Goal: Task Accomplishment & Management: Complete application form

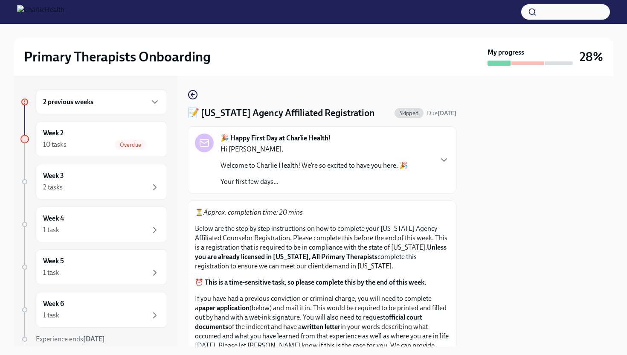
scroll to position [148, 0]
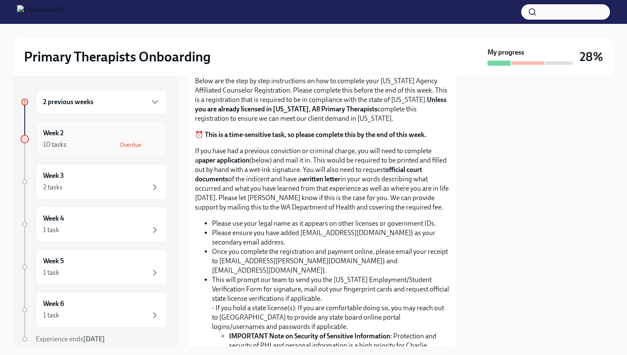
click at [132, 141] on div "Overdue" at bounding box center [131, 144] width 32 height 10
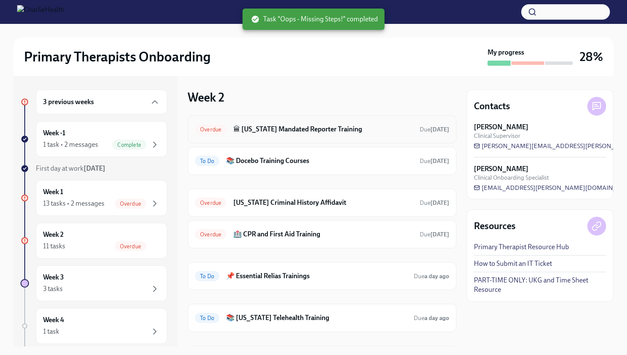
click at [263, 129] on h6 "🏛 [US_STATE] Mandated Reporter Training" at bounding box center [322, 128] width 179 height 9
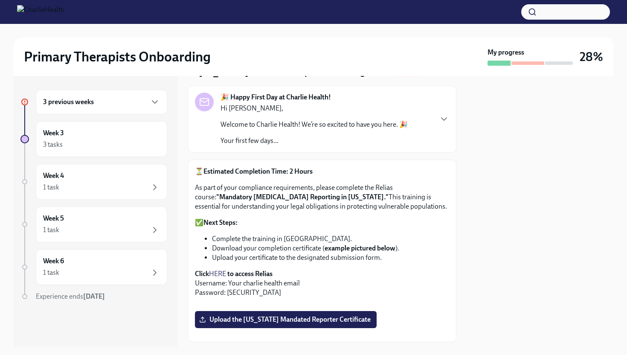
scroll to position [40, 0]
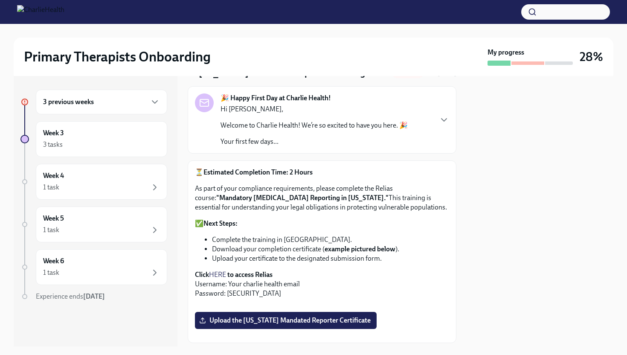
click at [246, 199] on strong ""Mandatory [MEDICAL_DATA] Reporting in [US_STATE]."" at bounding box center [302, 198] width 172 height 8
click at [89, 143] on div "3 tasks" at bounding box center [101, 144] width 117 height 10
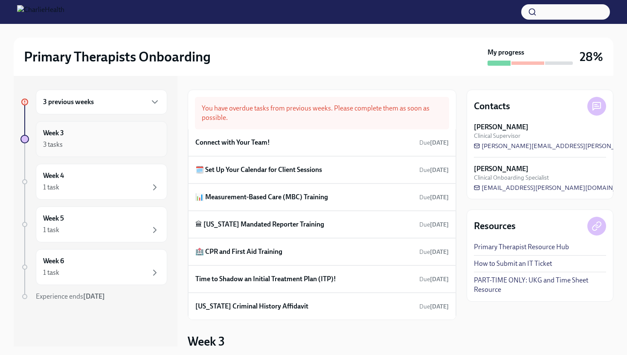
click at [61, 129] on h6 "Week 3" at bounding box center [53, 132] width 21 height 9
click at [60, 138] on div "Week 3 3 tasks" at bounding box center [101, 138] width 117 height 21
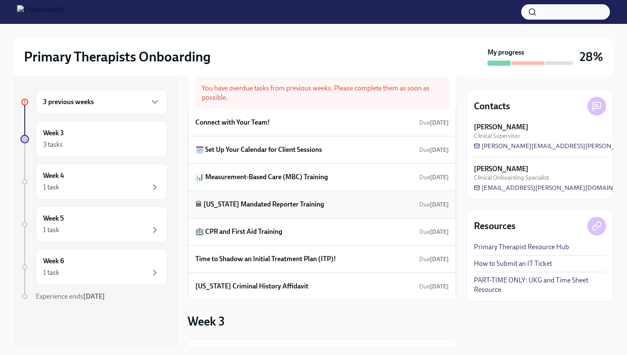
scroll to position [11, 0]
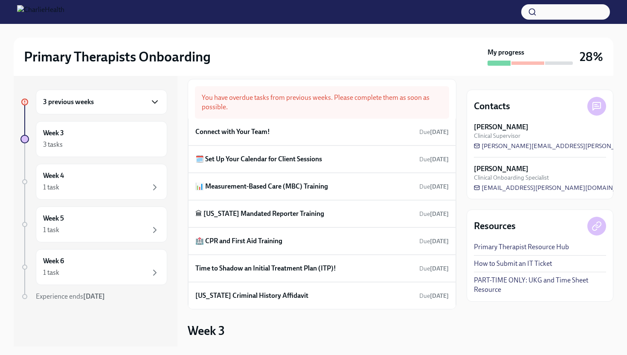
click at [153, 99] on icon "button" at bounding box center [155, 102] width 10 height 10
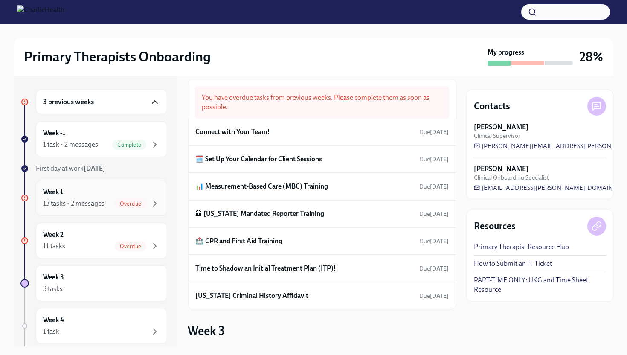
click at [122, 202] on span "Overdue" at bounding box center [131, 203] width 32 height 6
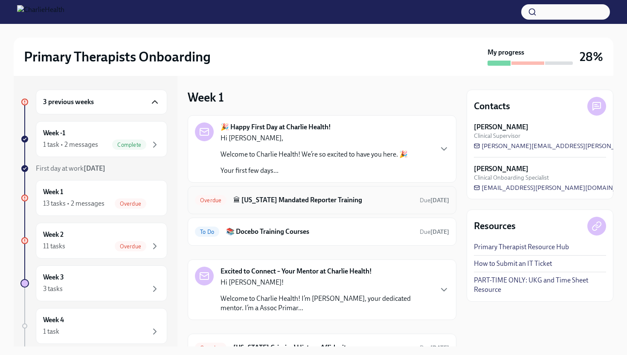
click at [241, 204] on h6 "🏛 [US_STATE] Mandated Reporter Training" at bounding box center [322, 199] width 179 height 9
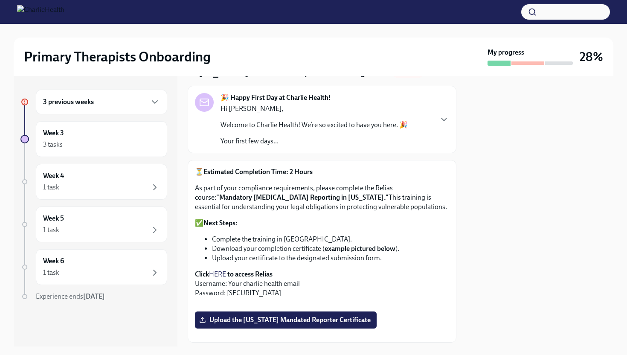
scroll to position [37, 0]
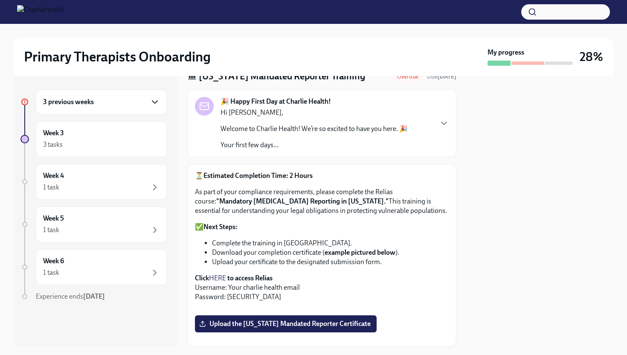
click at [157, 102] on icon "button" at bounding box center [155, 102] width 10 height 10
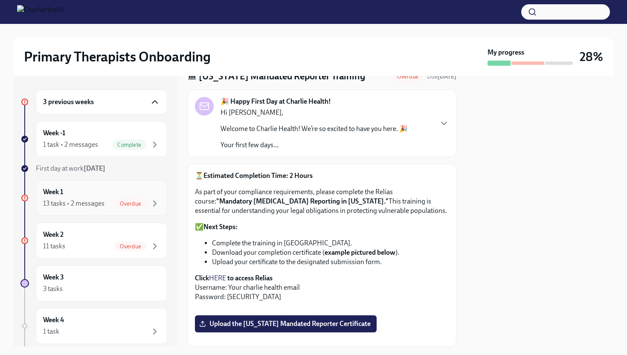
click at [129, 206] on span "Overdue" at bounding box center [131, 203] width 32 height 6
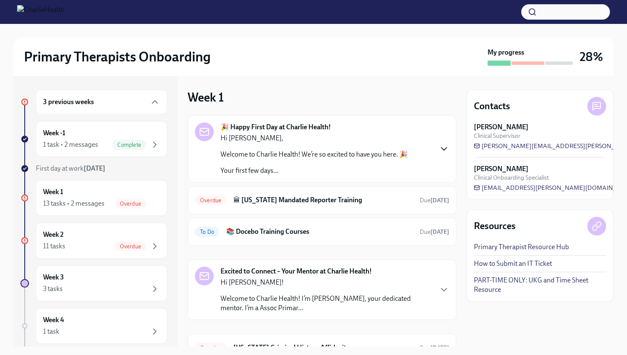
click at [442, 148] on icon "button" at bounding box center [443, 149] width 5 height 3
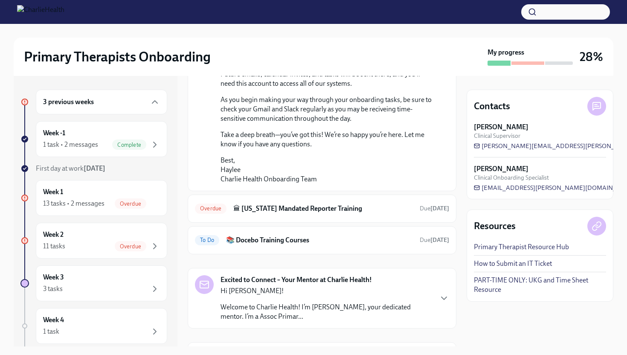
scroll to position [619, 0]
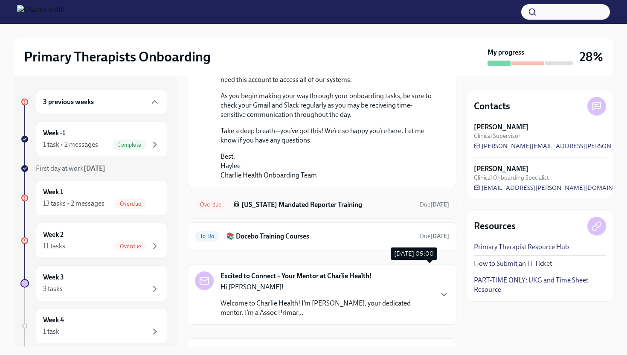
click at [430, 208] on strong "[DATE]" at bounding box center [439, 204] width 19 height 7
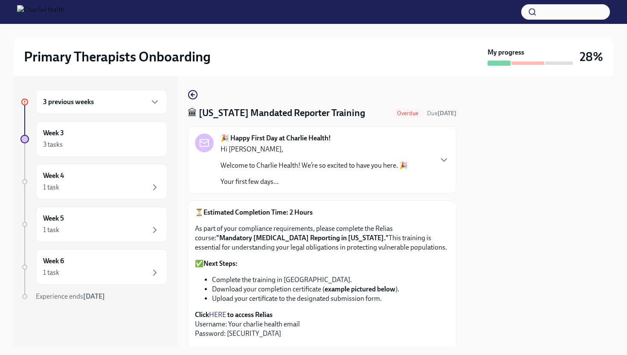
click at [316, 239] on strong ""Mandatory [MEDICAL_DATA] Reporting in [US_STATE]."" at bounding box center [302, 238] width 172 height 8
